Goal: Find specific page/section: Find specific page/section

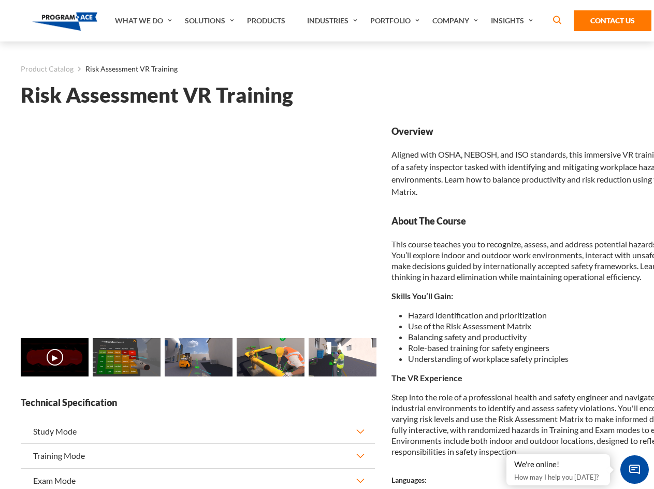
click at [211, 21] on link "Solutions" at bounding box center [211, 20] width 62 height 41
click at [0, 0] on div "AI & Computer Vision Solutions Computer Vision Quality Control AI tools for fas…" at bounding box center [0, 0] width 0 height 0
click at [0, 0] on div "AI & Computer Vision Solutions Virtual Training Solutions Virtual Tour Solution…" at bounding box center [0, 0] width 0 height 0
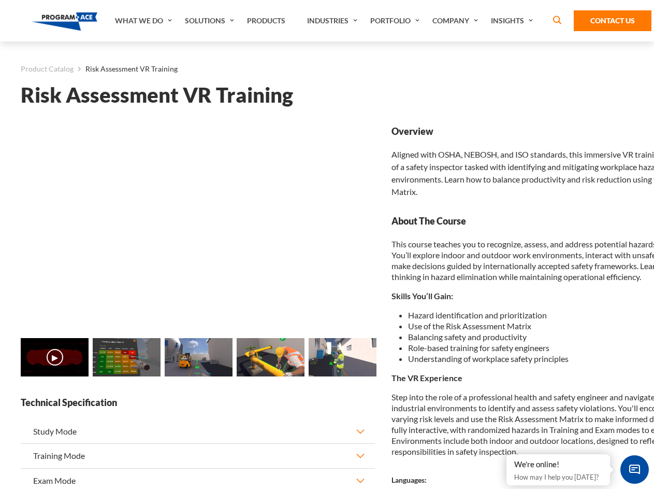
click at [0, 0] on div "AI & Computer Vision Solutions Virtual Training Solutions Virtual Tour Solution…" at bounding box center [0, 0] width 0 height 0
click at [0, 0] on div "AI & Computer Vision Solutions Computer Vision Quality Control AI tools for fas…" at bounding box center [0, 0] width 0 height 0
